Goal: Go to known website: Access a specific website the user already knows

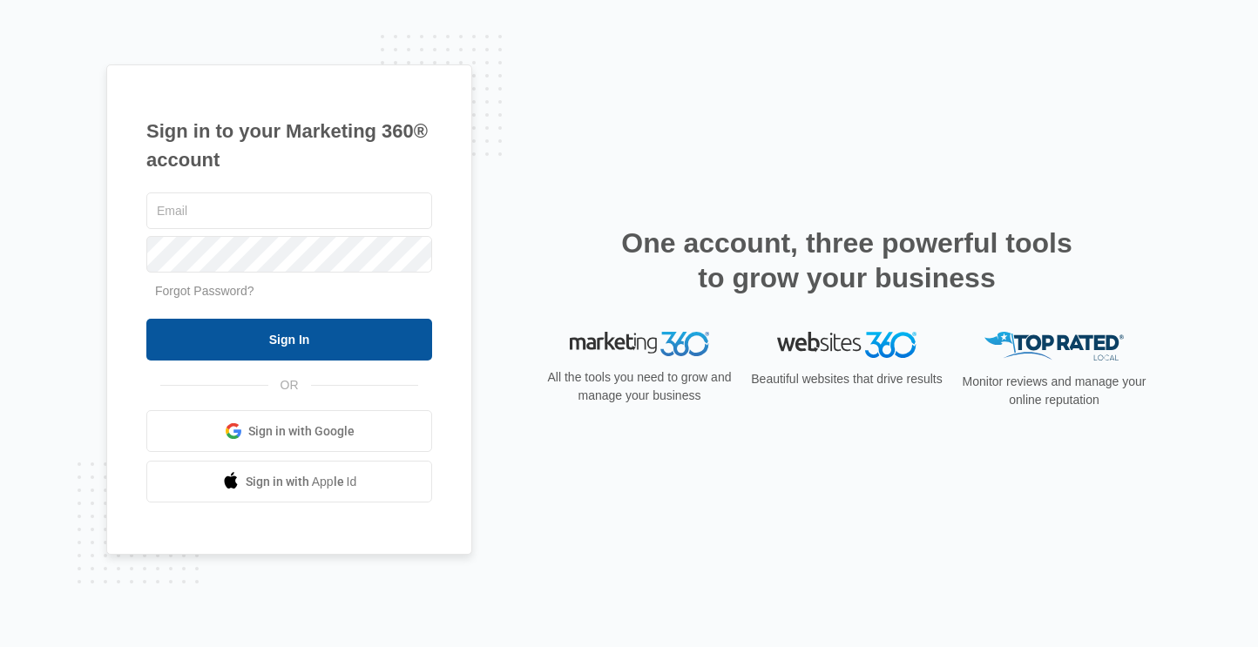
type input "[EMAIL_ADDRESS][DOMAIN_NAME]"
click at [277, 343] on input "Sign In" at bounding box center [289, 340] width 286 height 42
